Goal: Information Seeking & Learning: Understand process/instructions

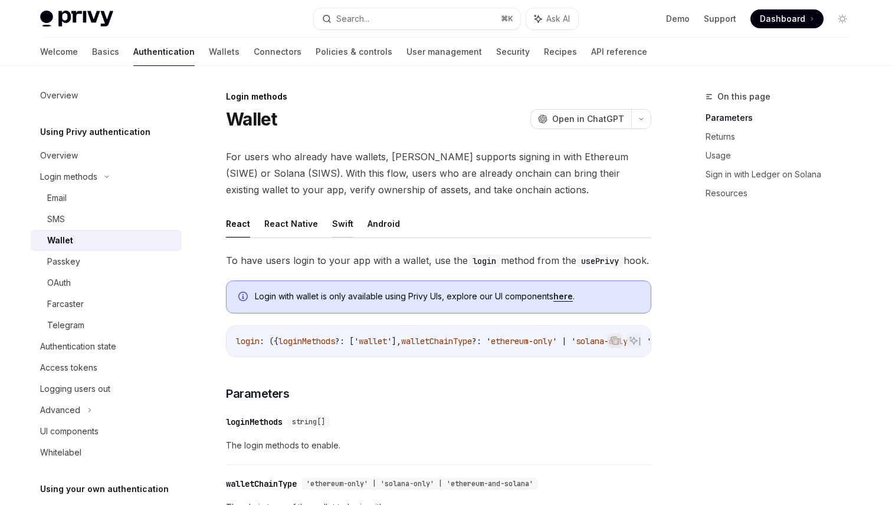
click at [342, 225] on button "Swift" at bounding box center [342, 224] width 21 height 28
type textarea "*"
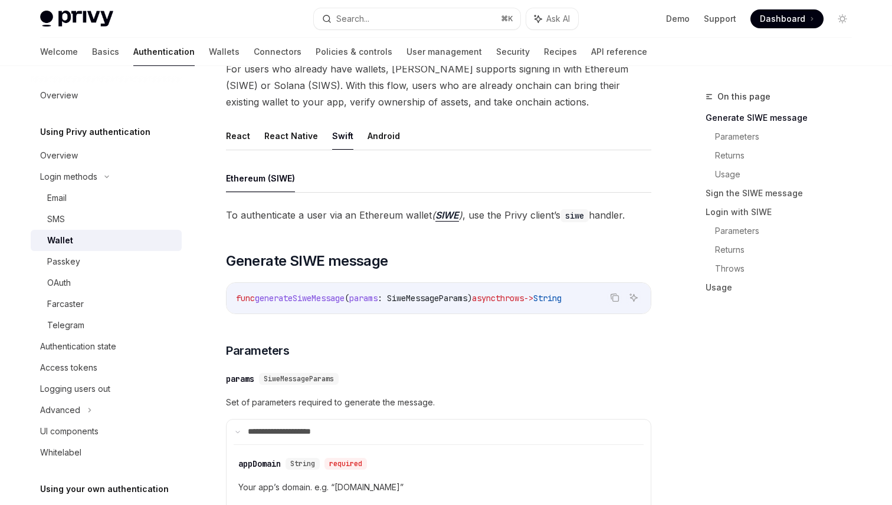
scroll to position [80, 0]
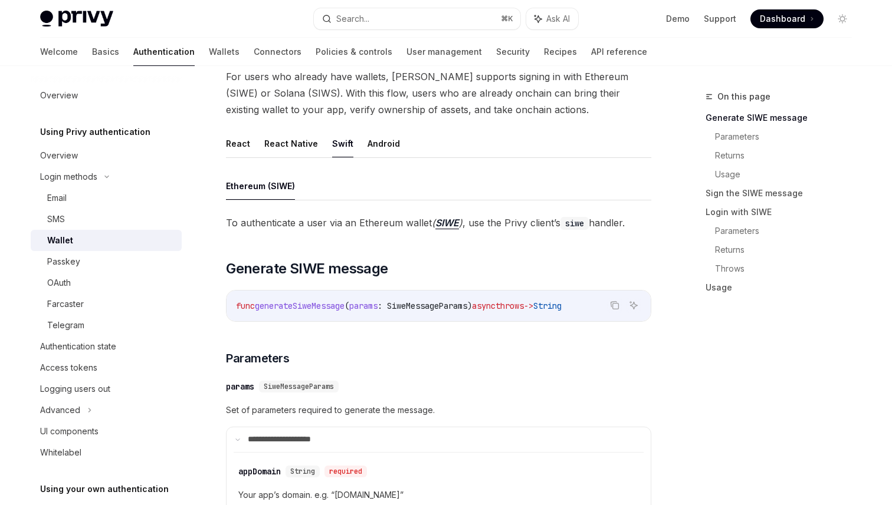
click at [501, 221] on span "To authenticate a user via an Ethereum wallet ( SIWE ) , use the Privy client’s…" at bounding box center [438, 223] width 425 height 17
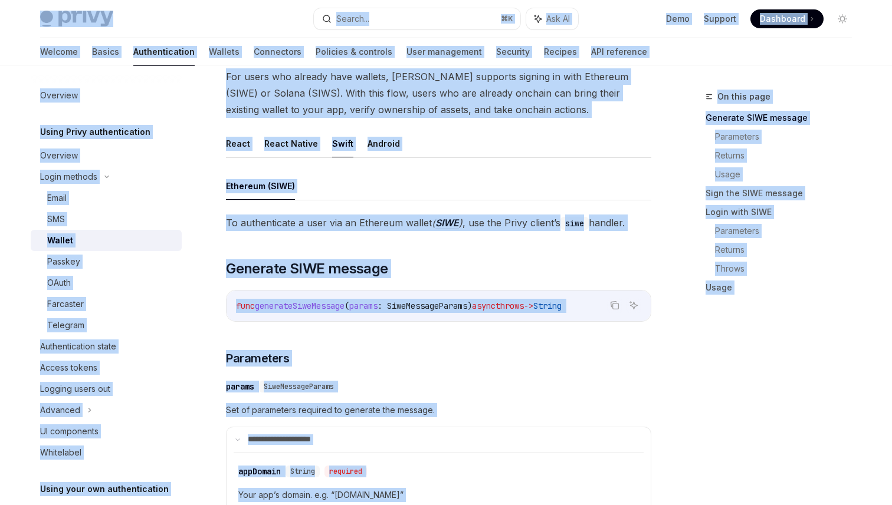
click at [504, 225] on span "To authenticate a user via an Ethereum wallet ( SIWE ) , use the Privy client’s…" at bounding box center [438, 223] width 425 height 17
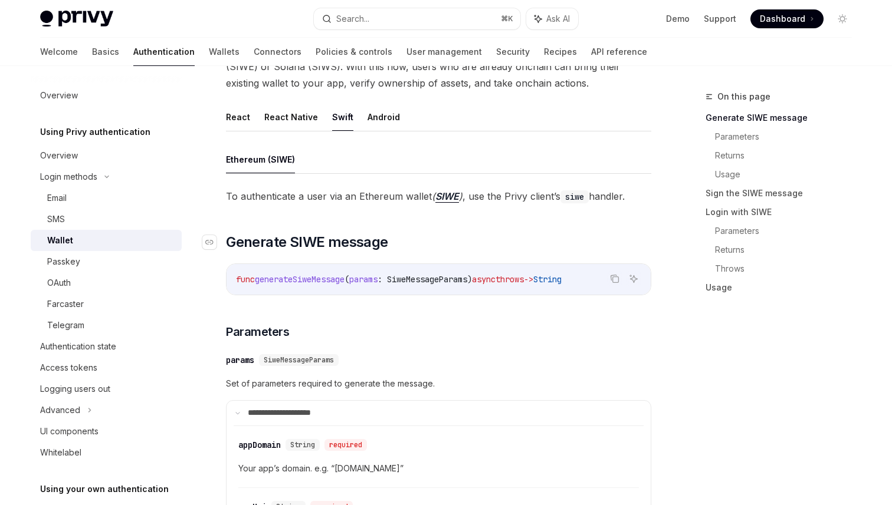
scroll to position [0, 0]
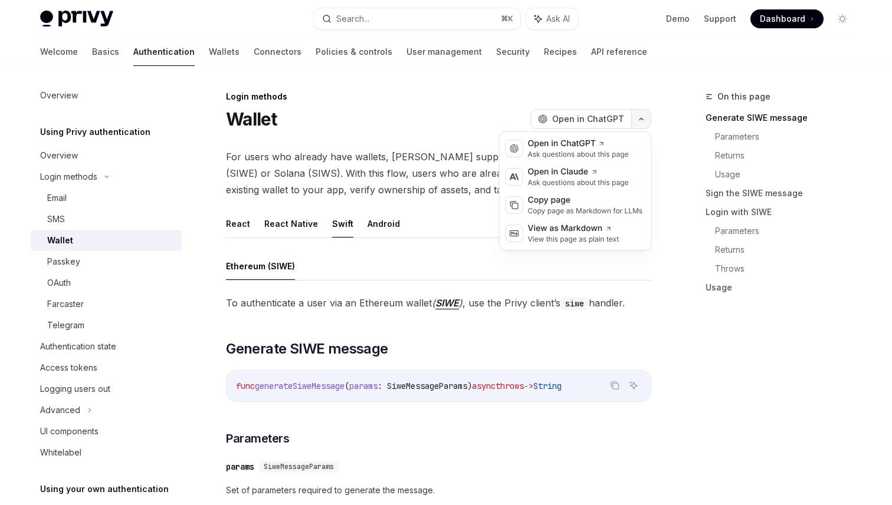
click at [642, 114] on button "button" at bounding box center [641, 119] width 20 height 20
click at [593, 117] on span "Open in ChatGPT" at bounding box center [588, 119] width 72 height 12
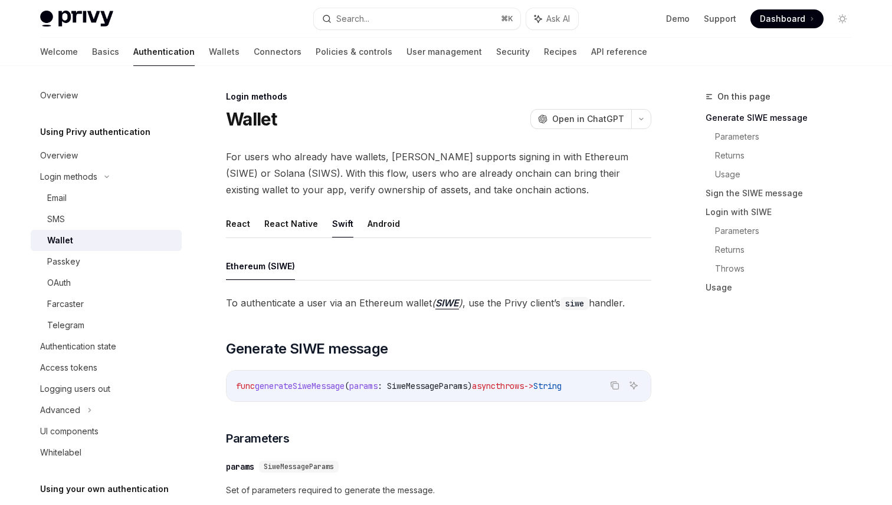
click at [341, 157] on span "For users who already have wallets, [PERSON_NAME] supports signing in with Ethe…" at bounding box center [438, 174] width 425 height 50
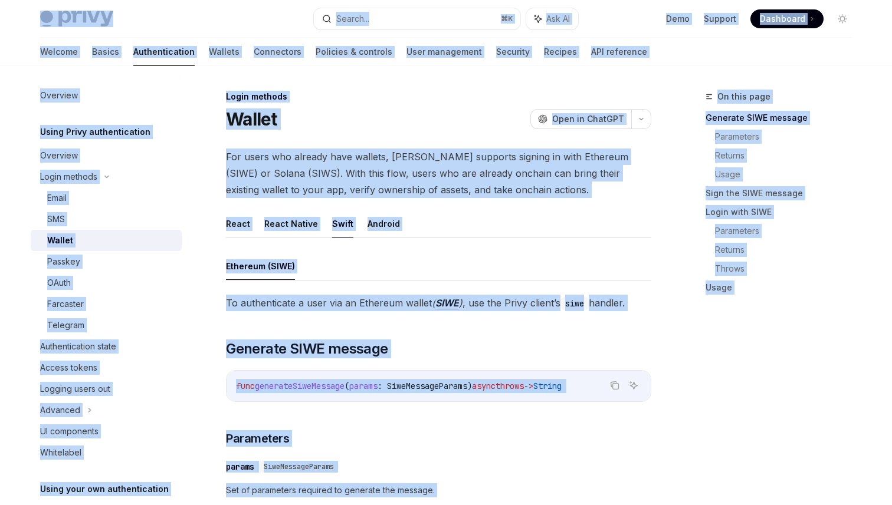
click at [341, 157] on span "For users who already have wallets, [PERSON_NAME] supports signing in with Ethe…" at bounding box center [438, 174] width 425 height 50
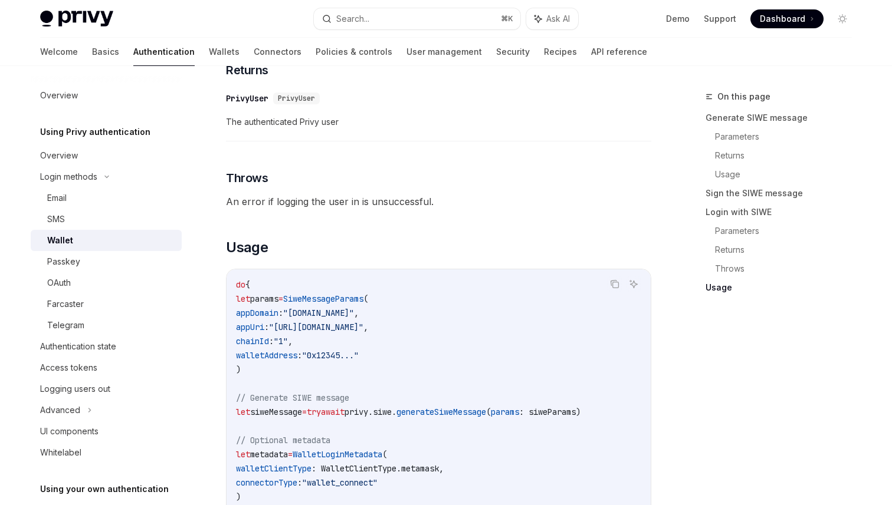
scroll to position [2249, 0]
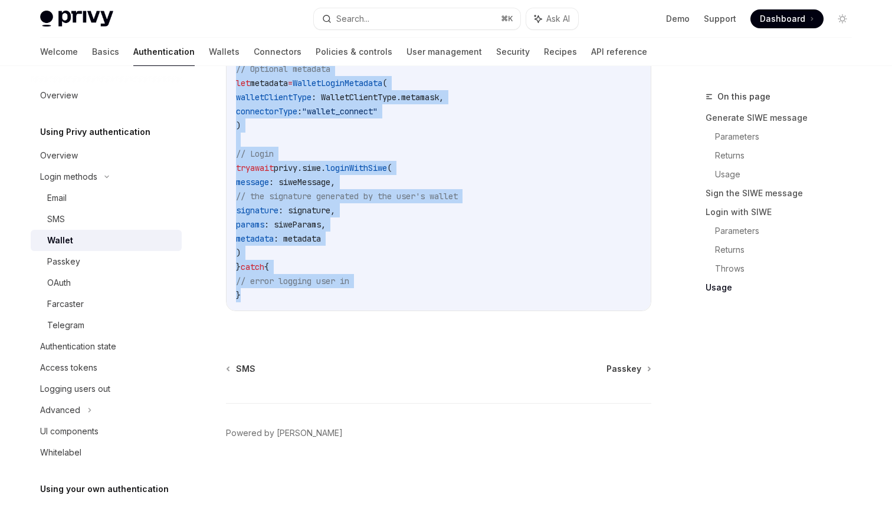
drag, startPoint x: 261, startPoint y: 124, endPoint x: 501, endPoint y: 336, distance: 320.1
copy div "**********"
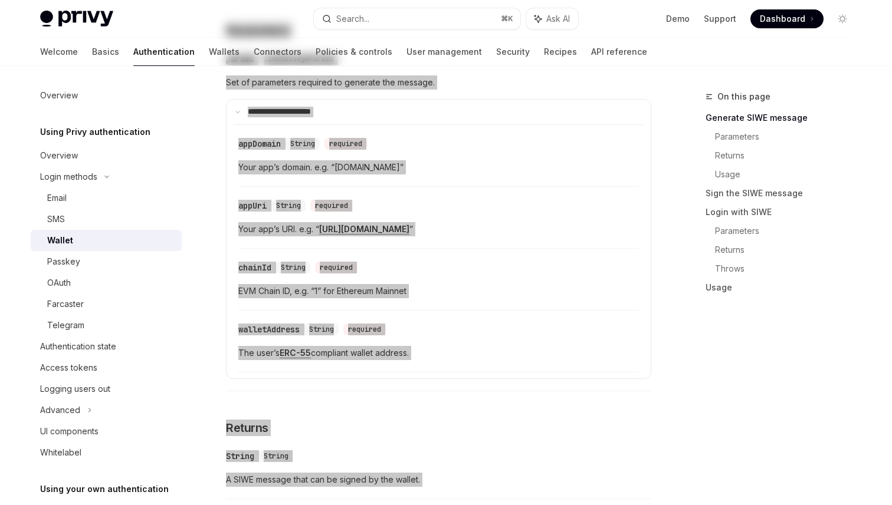
scroll to position [0, 0]
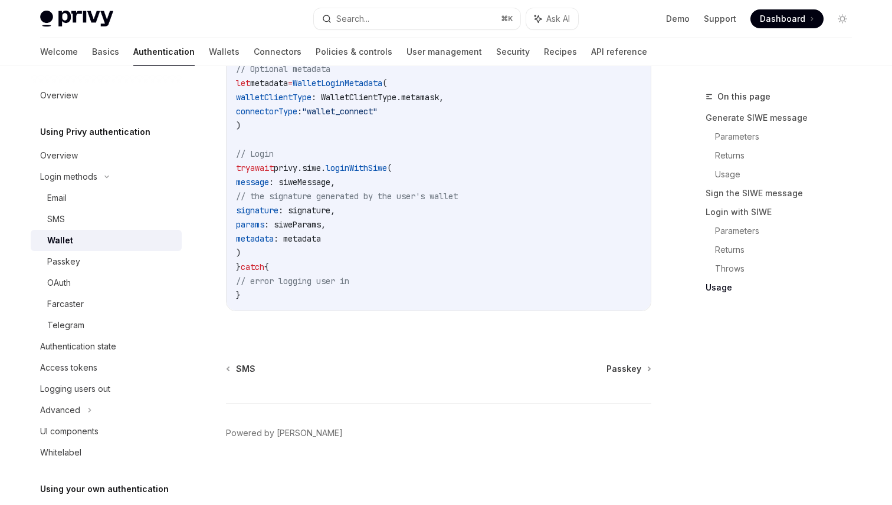
scroll to position [2257, 0]
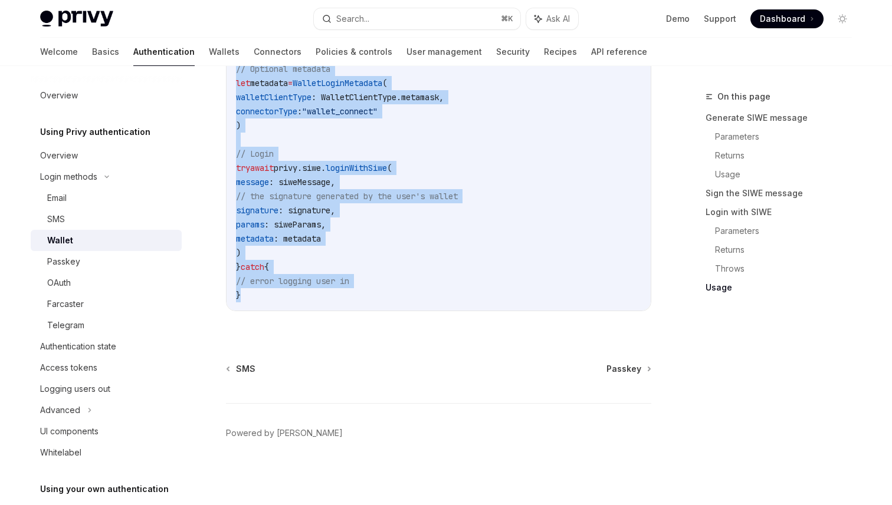
drag, startPoint x: 225, startPoint y: 117, endPoint x: 464, endPoint y: 289, distance: 295.0
copy div "**********"
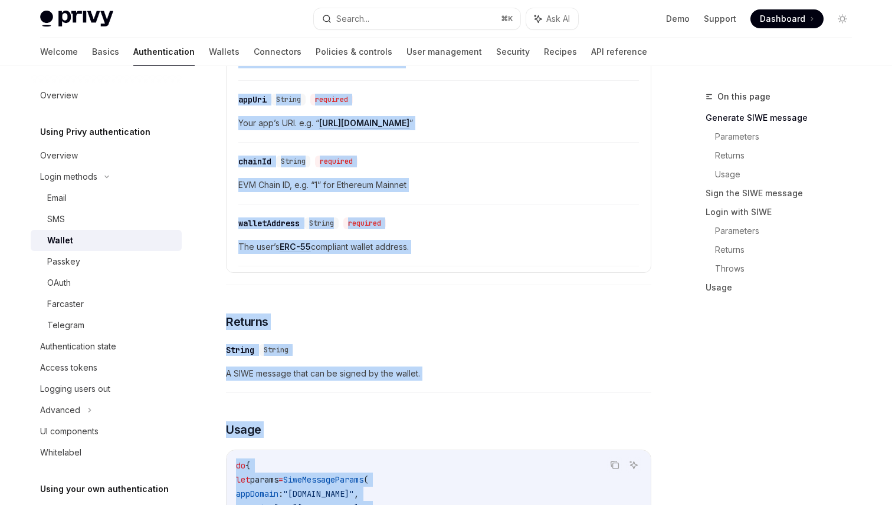
scroll to position [0, 0]
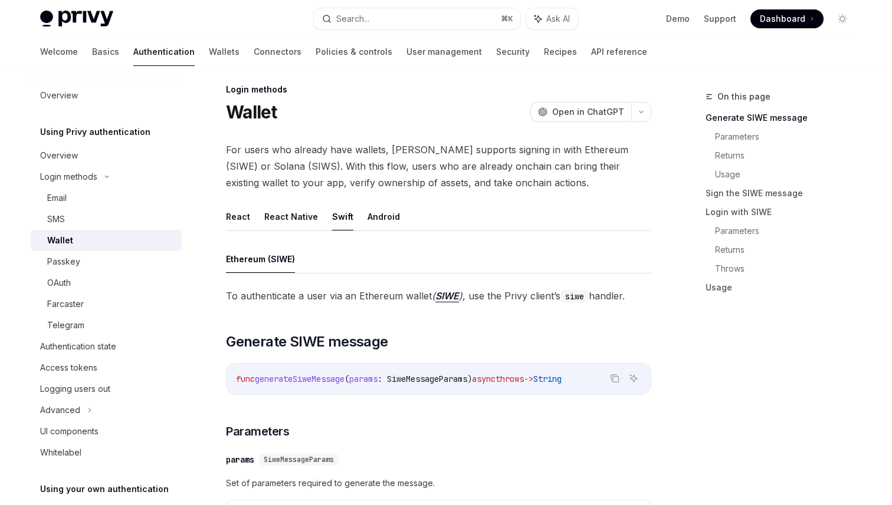
scroll to position [39, 0]
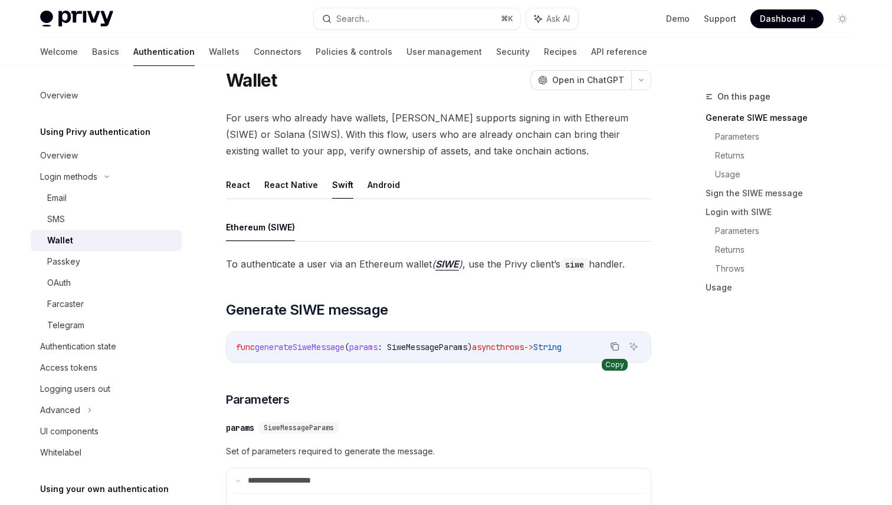
click at [610, 343] on icon "Copy the contents from the code block" at bounding box center [614, 346] width 9 height 9
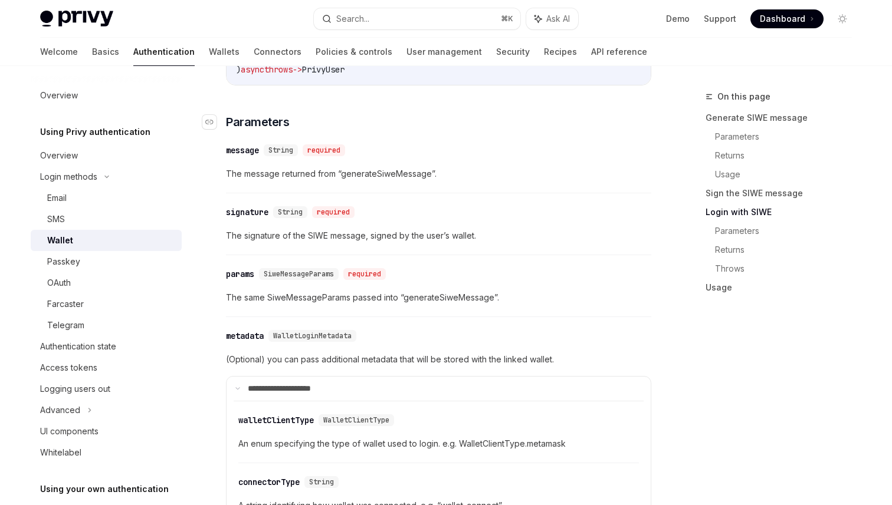
scroll to position [1044, 0]
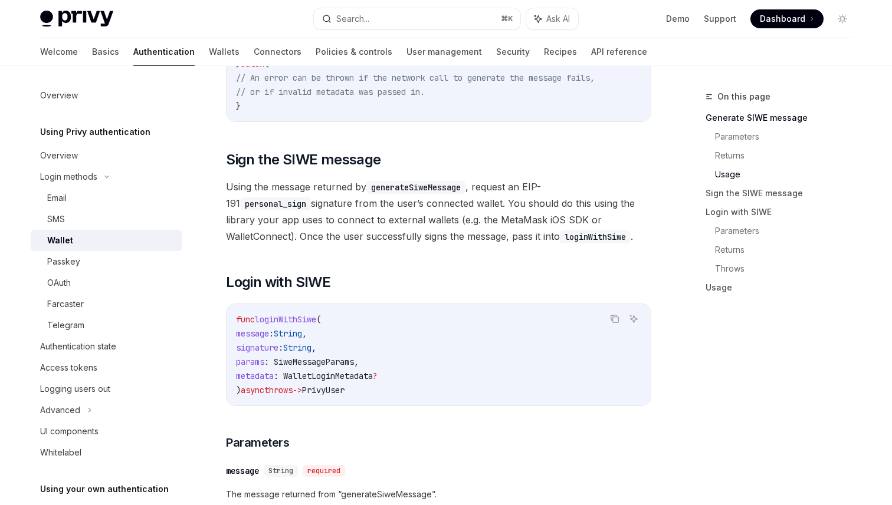
click at [601, 323] on code "func loginWithSiwe ( message : String , signature : String , params : SiweMessa…" at bounding box center [438, 355] width 405 height 85
click at [608, 321] on button "Copy the contents from the code block" at bounding box center [614, 318] width 15 height 15
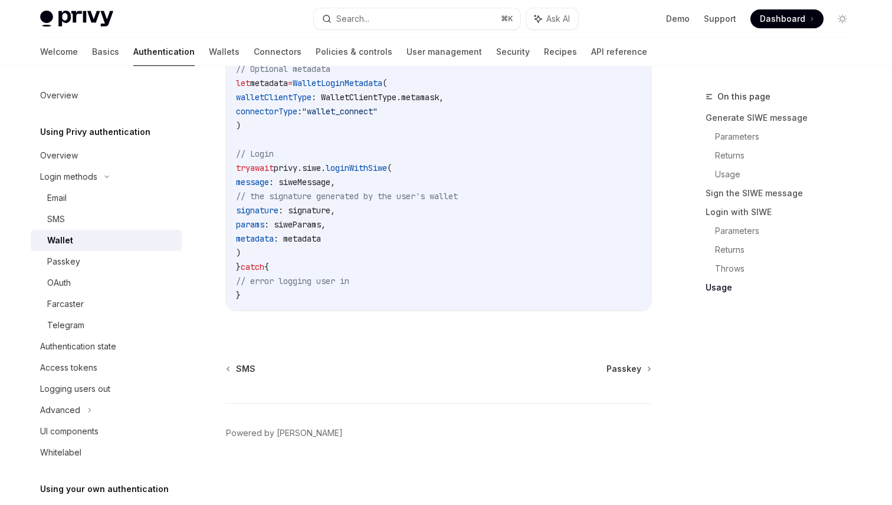
scroll to position [1882, 0]
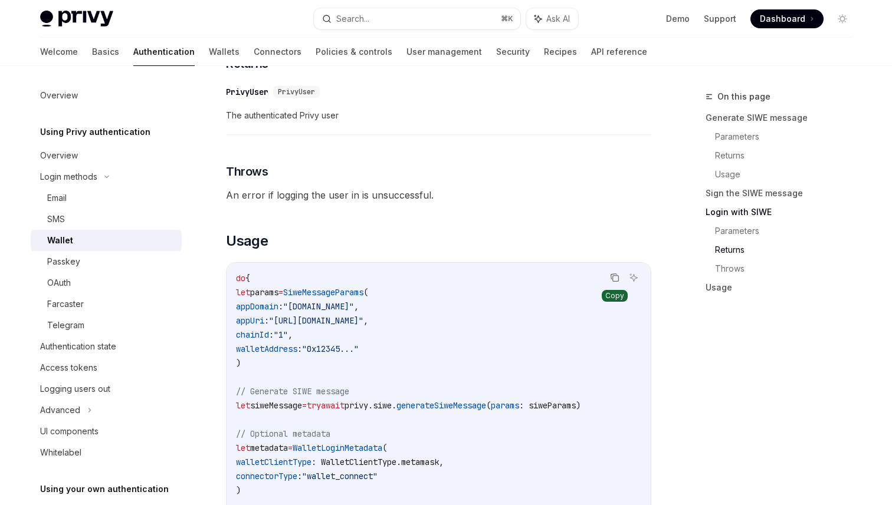
click at [613, 282] on icon "Copy the contents from the code block" at bounding box center [616, 279] width 6 height 6
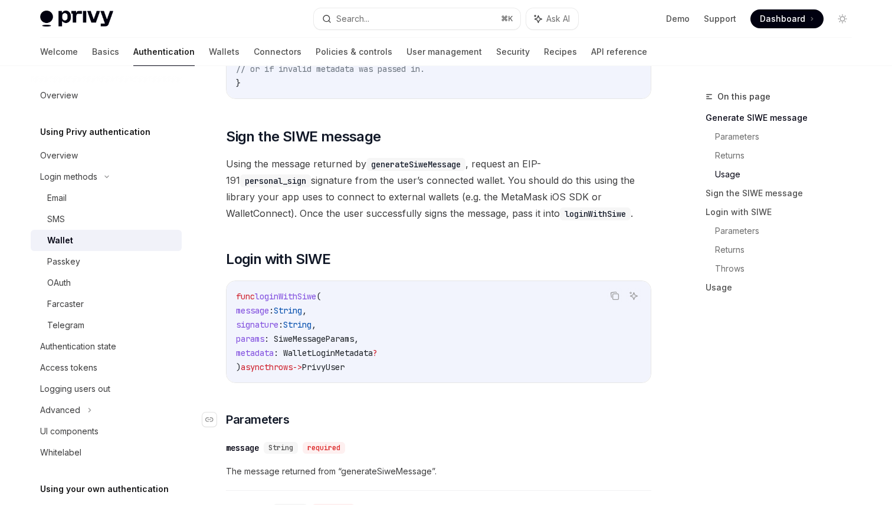
scroll to position [945, 0]
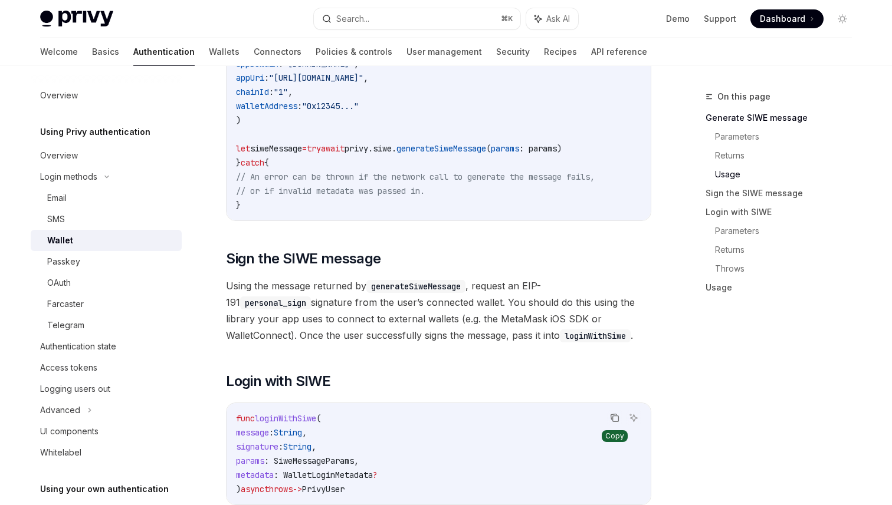
click at [615, 423] on icon "Copy the contents from the code block" at bounding box center [614, 417] width 9 height 9
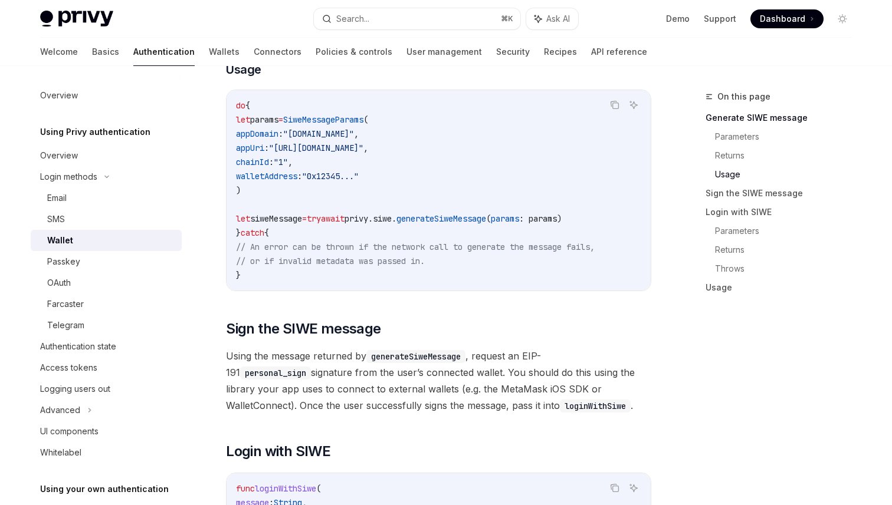
scroll to position [1020, 0]
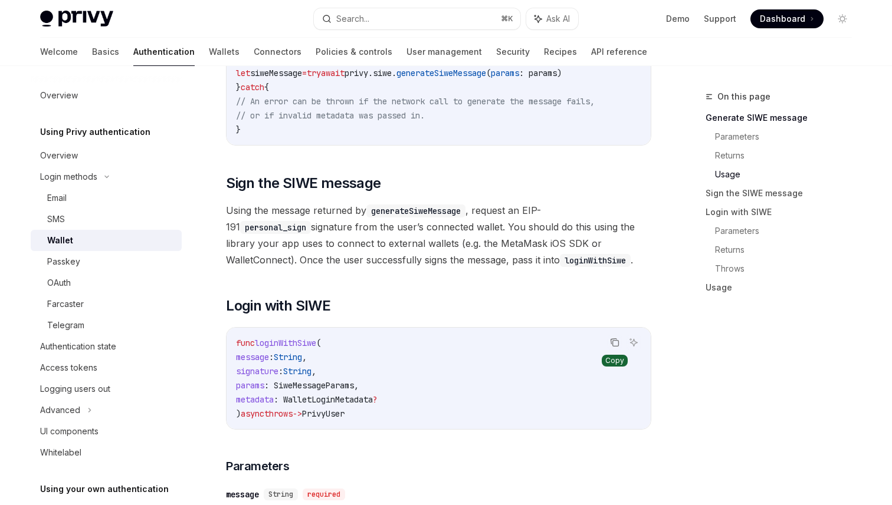
click at [615, 340] on button "Copy the contents from the code block" at bounding box center [614, 342] width 15 height 15
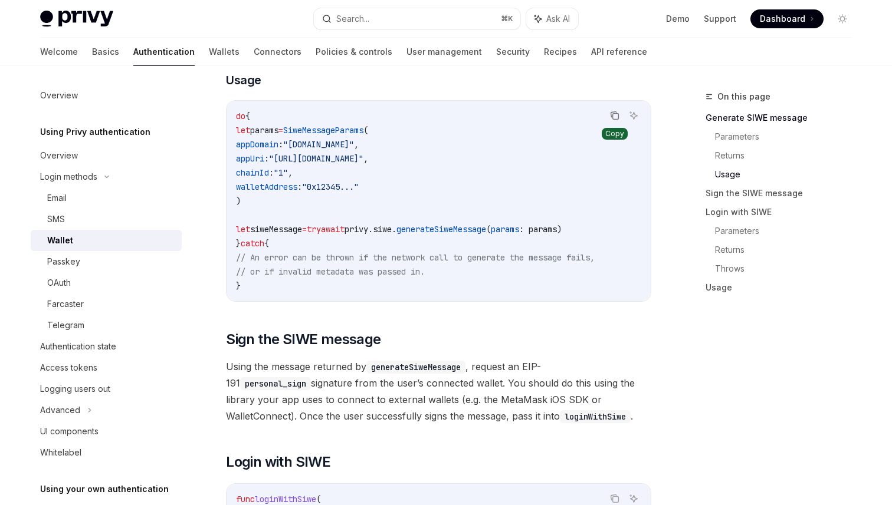
click at [615, 120] on button "Copy the contents from the code block" at bounding box center [614, 115] width 15 height 15
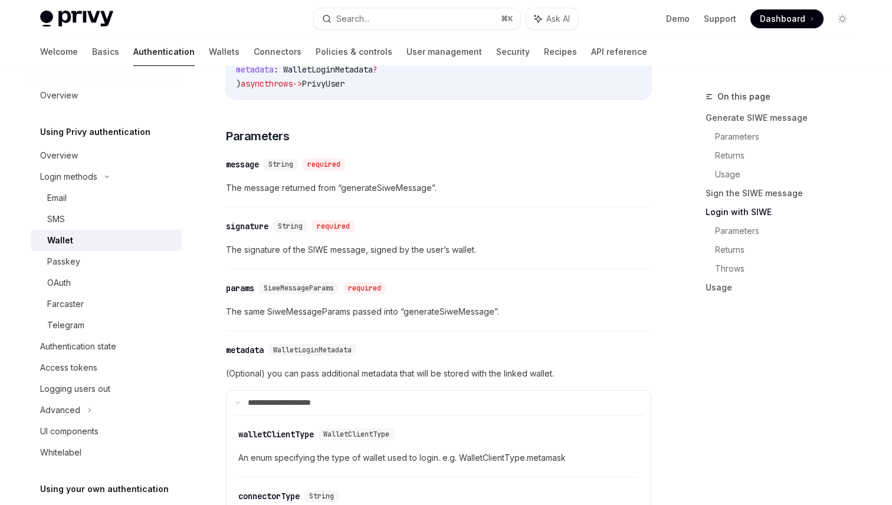
scroll to position [1499, 0]
